Goal: Entertainment & Leisure: Consume media (video, audio)

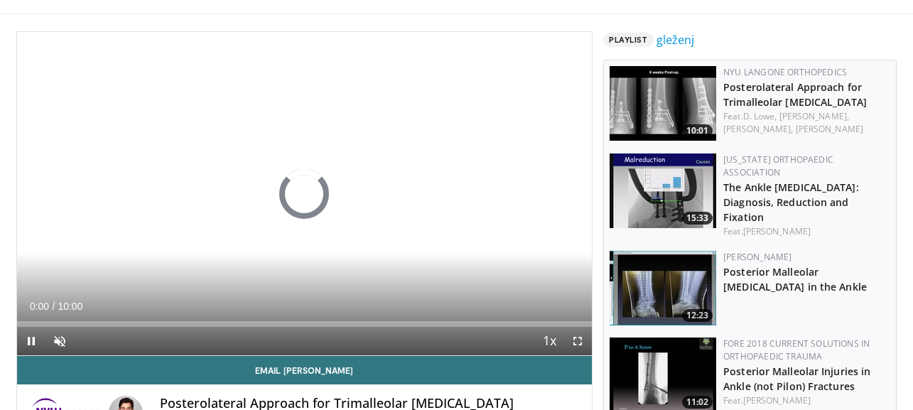
scroll to position [80, 0]
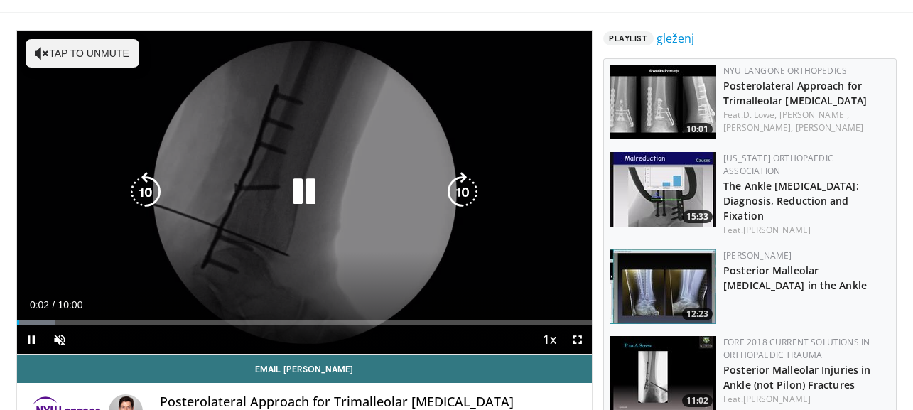
click at [300, 193] on icon "Video Player" at bounding box center [304, 192] width 40 height 40
click at [301, 194] on icon "Video Player" at bounding box center [304, 192] width 40 height 40
click at [456, 193] on icon "Video Player" at bounding box center [463, 192] width 40 height 40
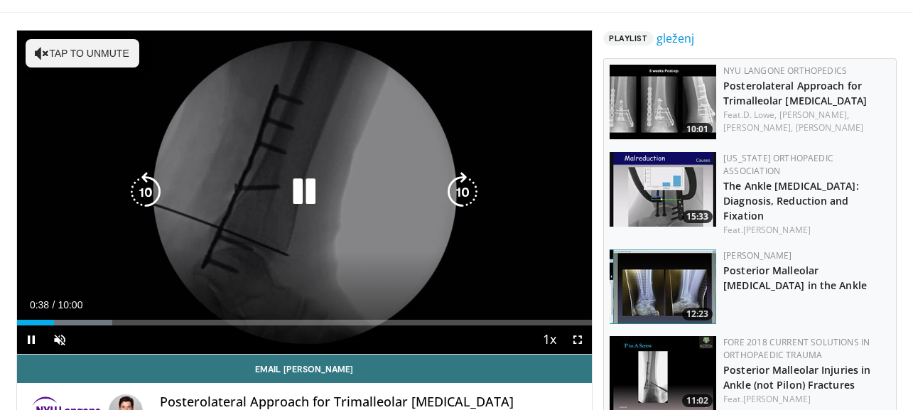
click at [456, 193] on div "30 seconds Tap to unmute" at bounding box center [305, 192] width 576 height 323
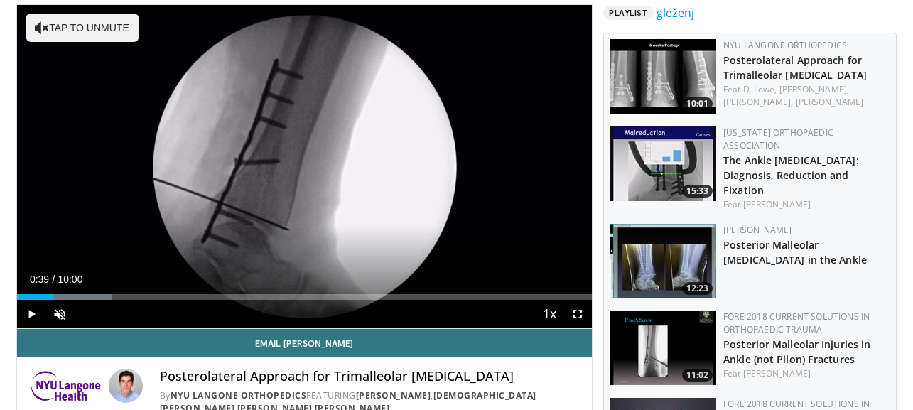
scroll to position [108, 0]
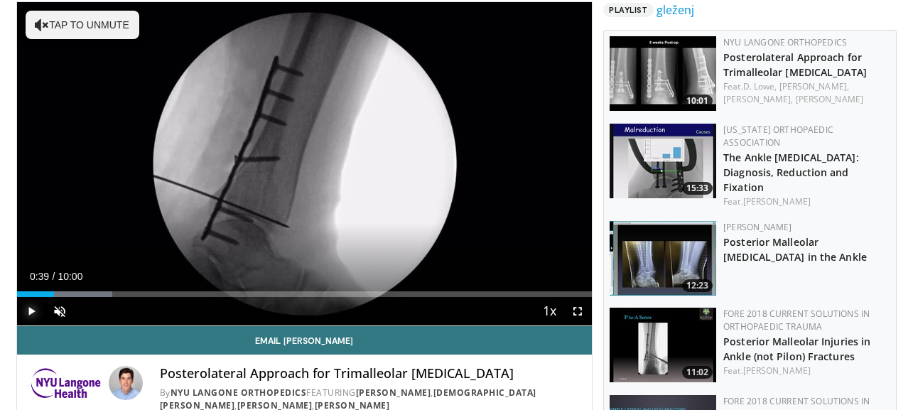
click at [33, 316] on span "Video Player" at bounding box center [31, 311] width 28 height 28
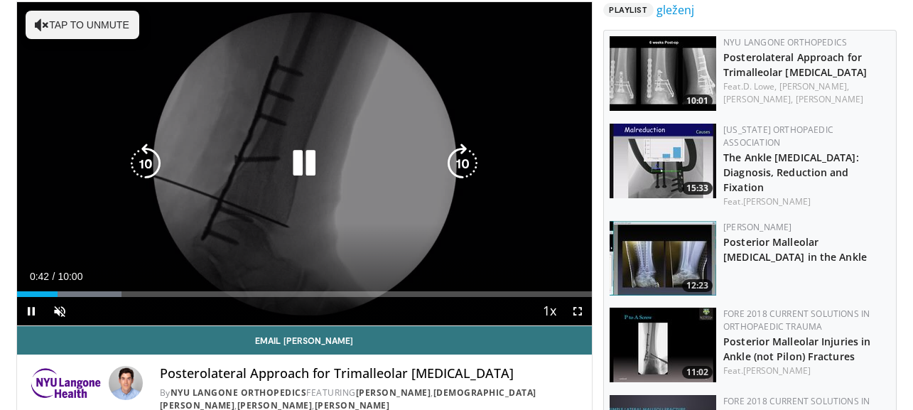
click at [470, 168] on icon "Video Player" at bounding box center [463, 164] width 40 height 40
click at [457, 168] on icon "Video Player" at bounding box center [463, 164] width 40 height 40
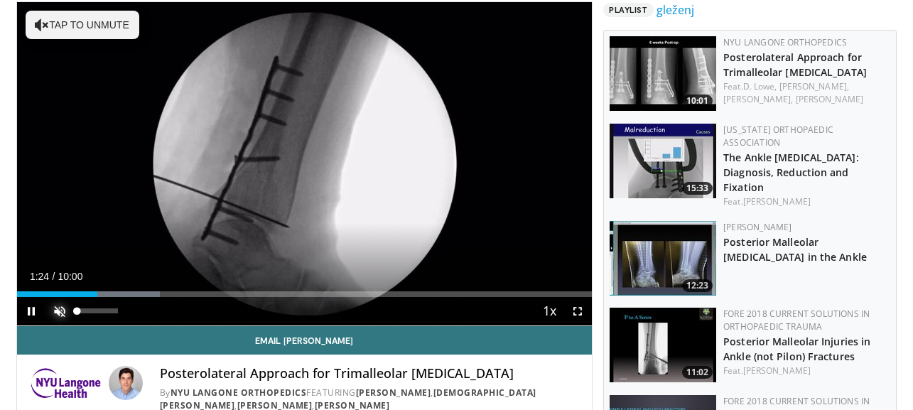
click at [63, 310] on span "Video Player" at bounding box center [59, 311] width 28 height 28
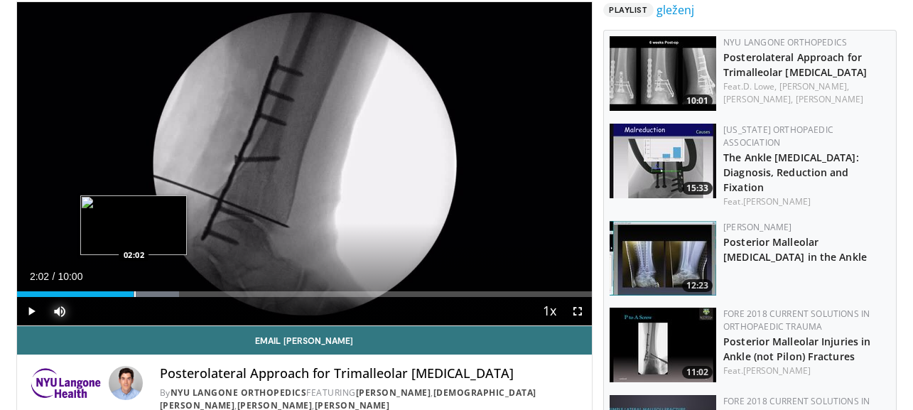
click at [134, 294] on div "Progress Bar" at bounding box center [134, 294] width 1 height 6
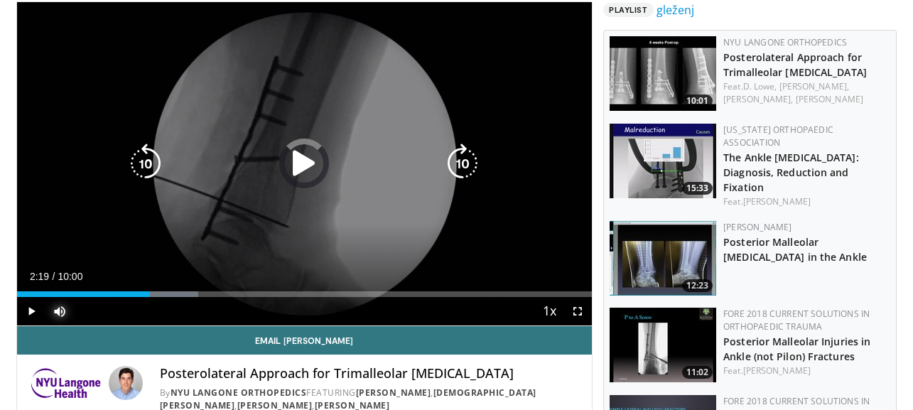
click at [150, 294] on div "Progress Bar" at bounding box center [152, 294] width 92 height 6
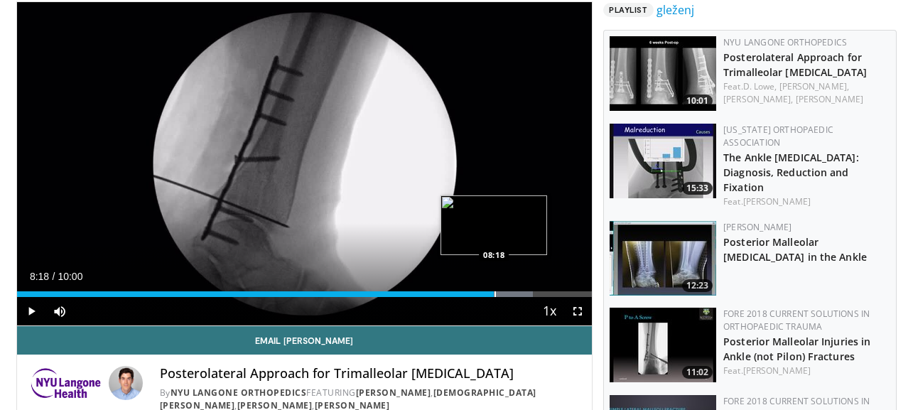
click at [495, 293] on div "Progress Bar" at bounding box center [495, 294] width 1 height 6
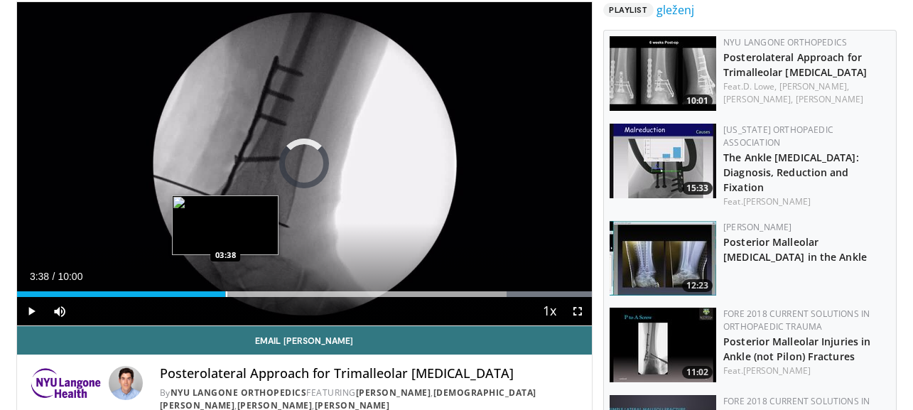
click at [226, 293] on div "Progress Bar" at bounding box center [226, 294] width 1 height 6
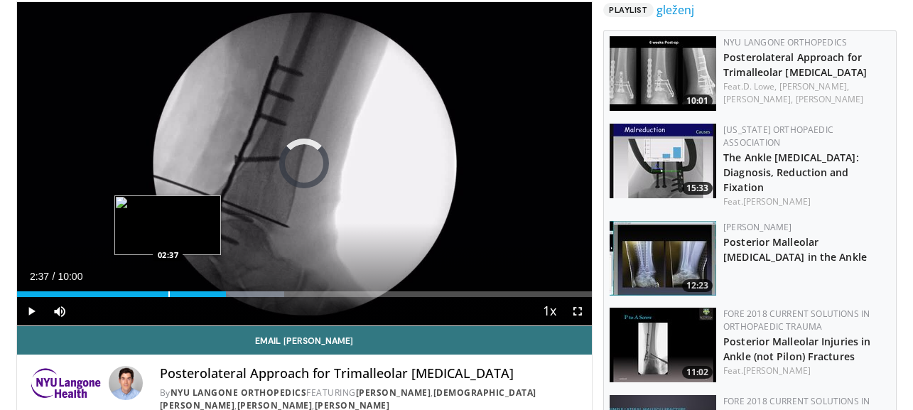
click at [168, 290] on div "Loaded : 46.52% 02:37 02:37" at bounding box center [305, 291] width 576 height 14
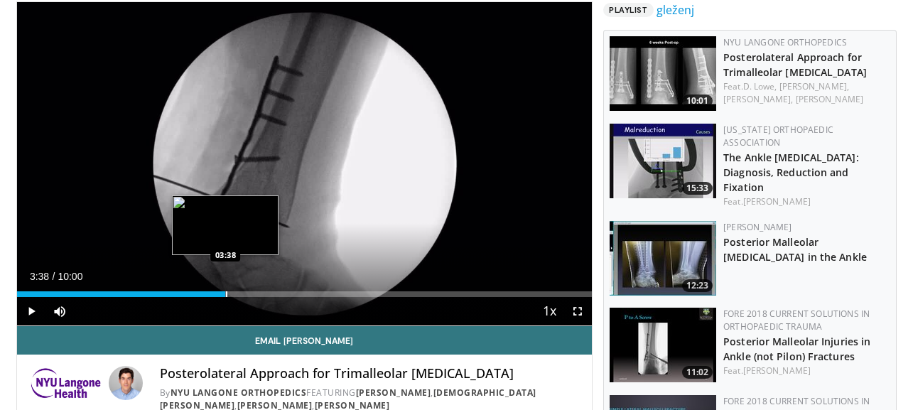
click at [225, 291] on div "Loaded : 36.55% 03:38 03:38" at bounding box center [305, 291] width 576 height 14
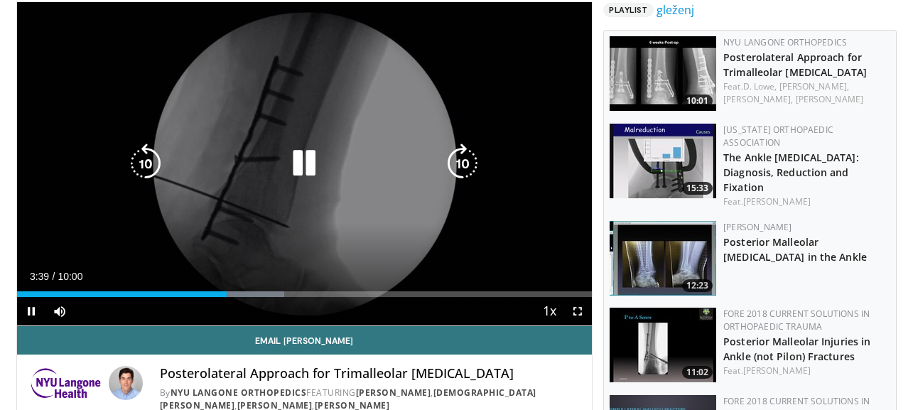
click at [235, 291] on video-js "**********" at bounding box center [305, 164] width 576 height 324
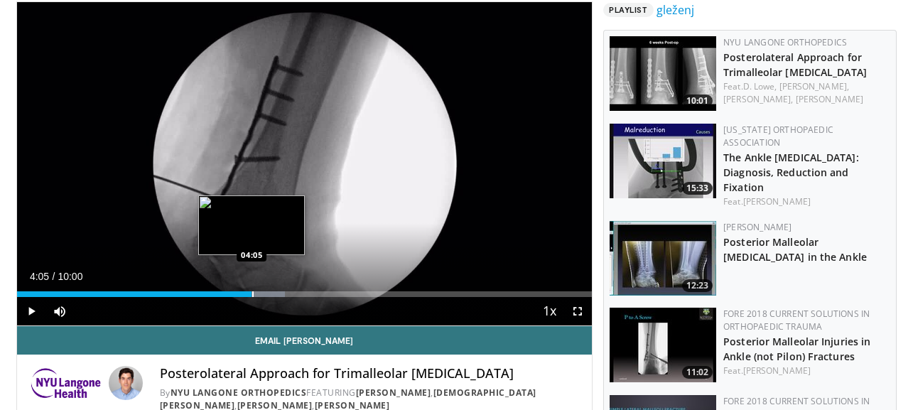
click at [252, 292] on div "Progress Bar" at bounding box center [252, 294] width 1 height 6
click at [269, 293] on div "Progress Bar" at bounding box center [269, 294] width 1 height 6
click at [252, 293] on div "Progress Bar" at bounding box center [252, 294] width 1 height 6
